Goal: Find specific page/section: Find specific page/section

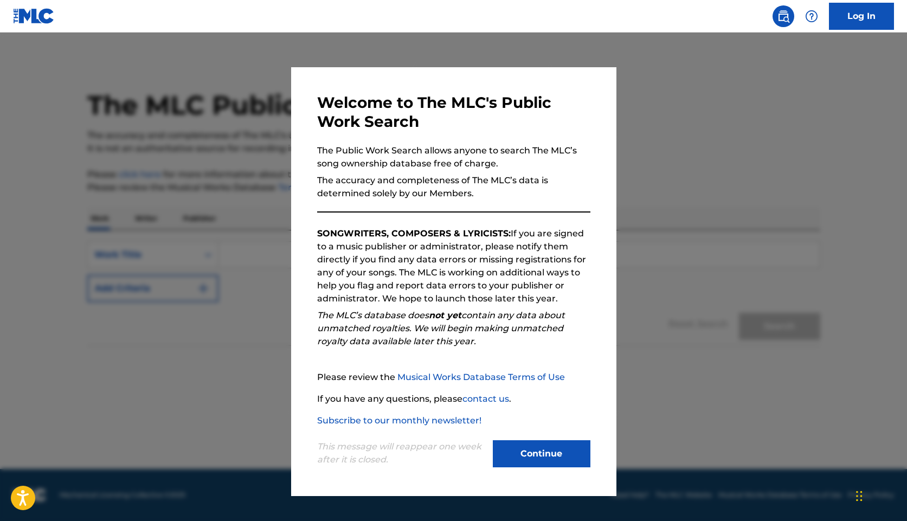
click at [525, 444] on button "Continue" at bounding box center [542, 453] width 98 height 27
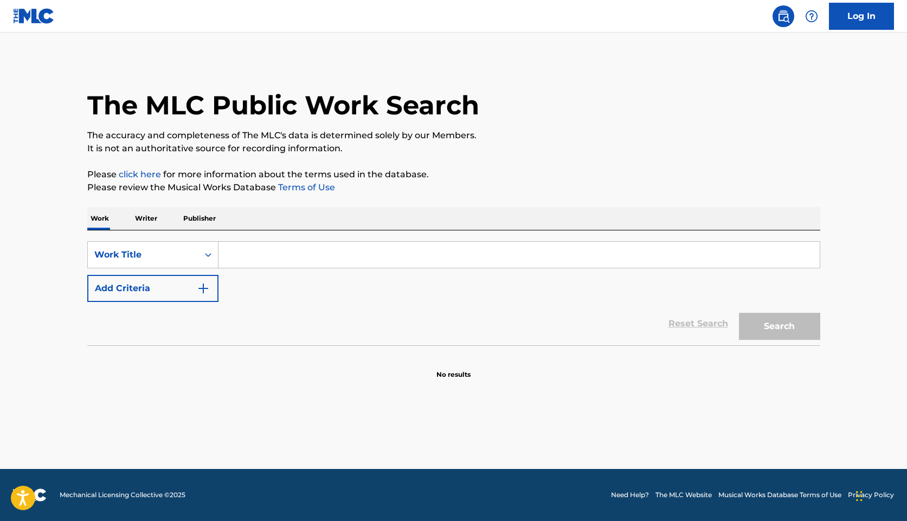
click at [360, 253] on input "Search Form" at bounding box center [518, 255] width 601 height 26
type input "before I go that far"
click at [739, 313] on button "Search" at bounding box center [779, 326] width 81 height 27
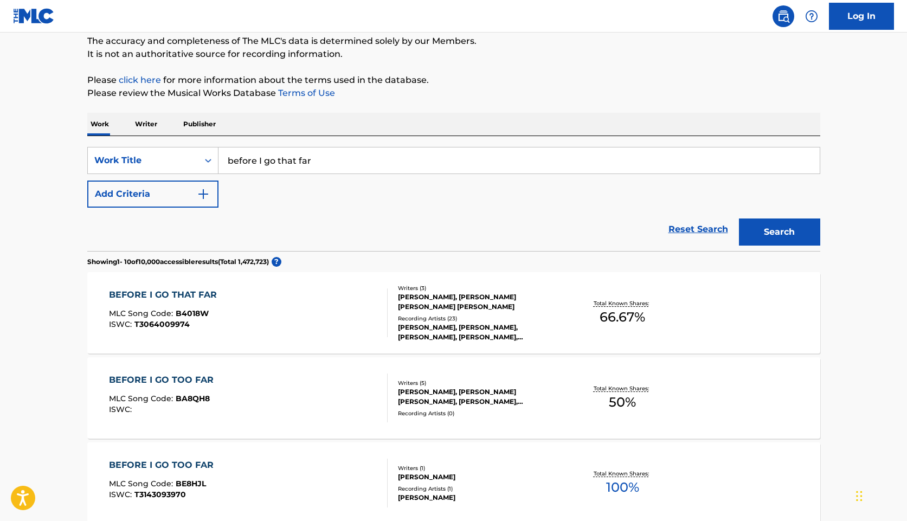
scroll to position [95, 0]
click at [228, 291] on div "BEFORE I GO THAT FAR MLC Song Code : B4018W ISWC : T3064009974" at bounding box center [248, 312] width 279 height 49
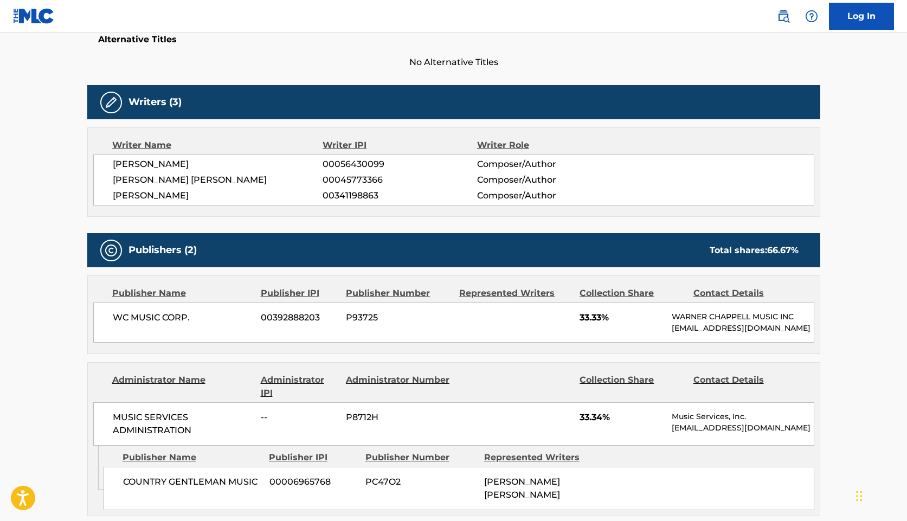
scroll to position [296, 0]
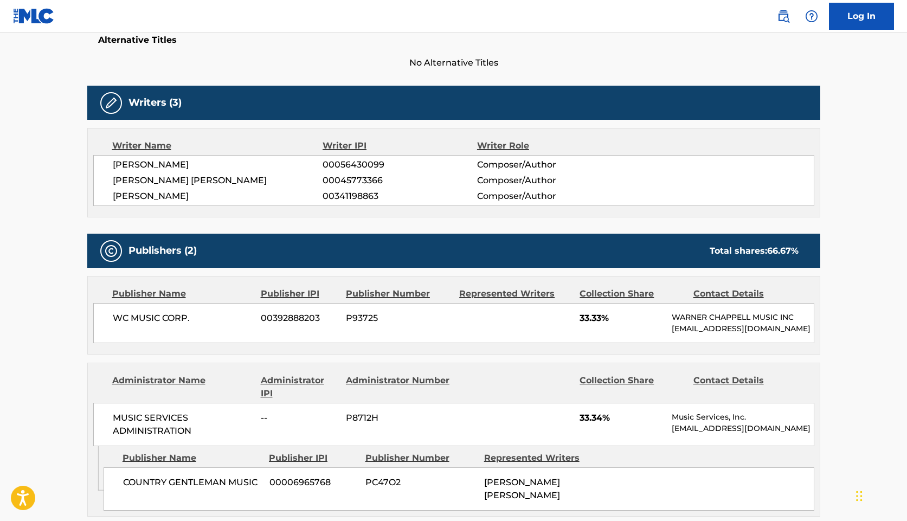
scroll to position [95, 0]
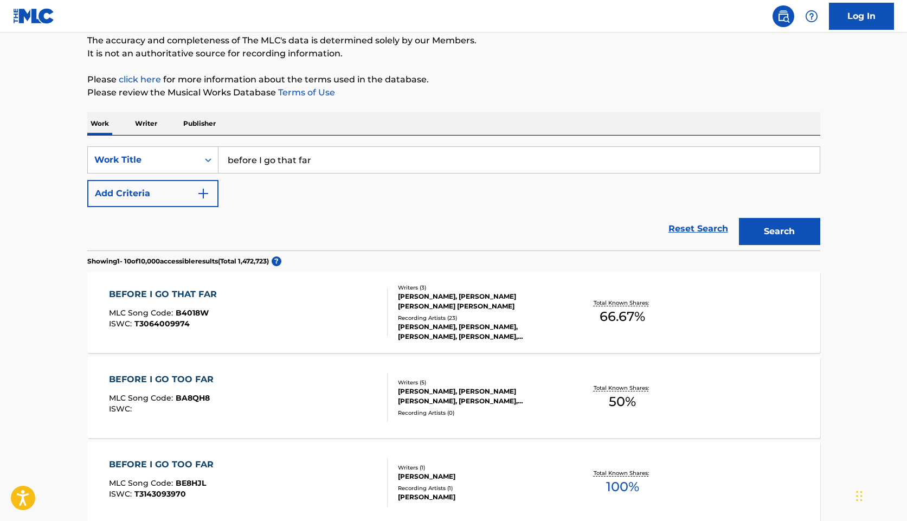
click at [159, 293] on div "BEFORE I GO THAT FAR" at bounding box center [165, 294] width 113 height 13
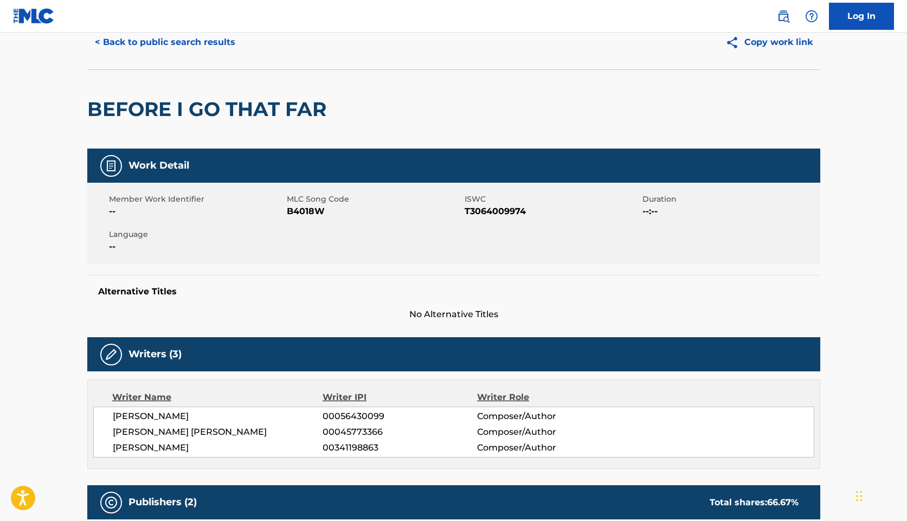
scroll to position [45, 0]
